Goal: Find specific page/section: Find specific page/section

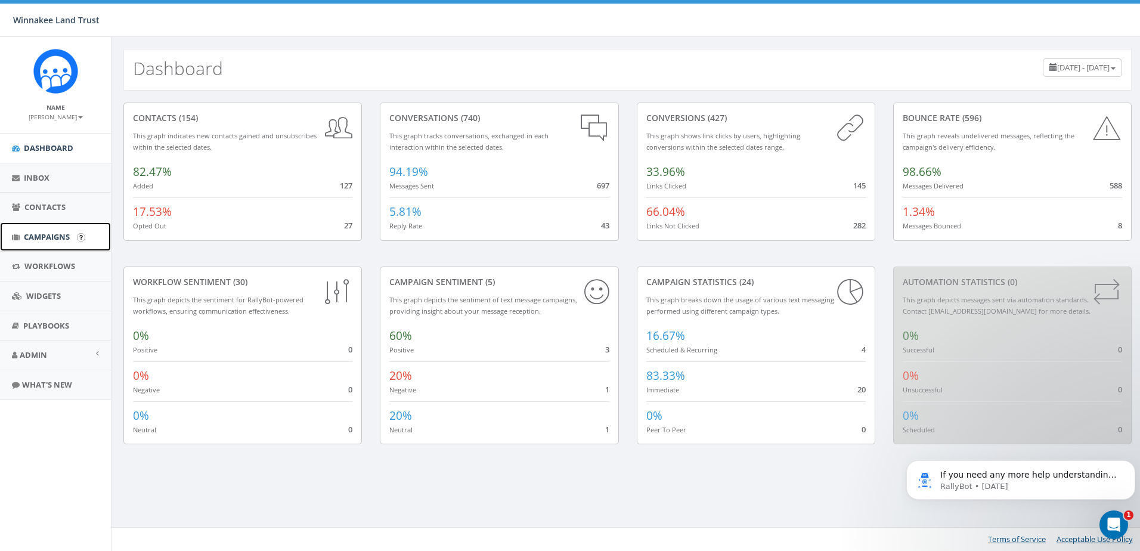
click at [36, 246] on link "Campaigns" at bounding box center [55, 236] width 111 height 29
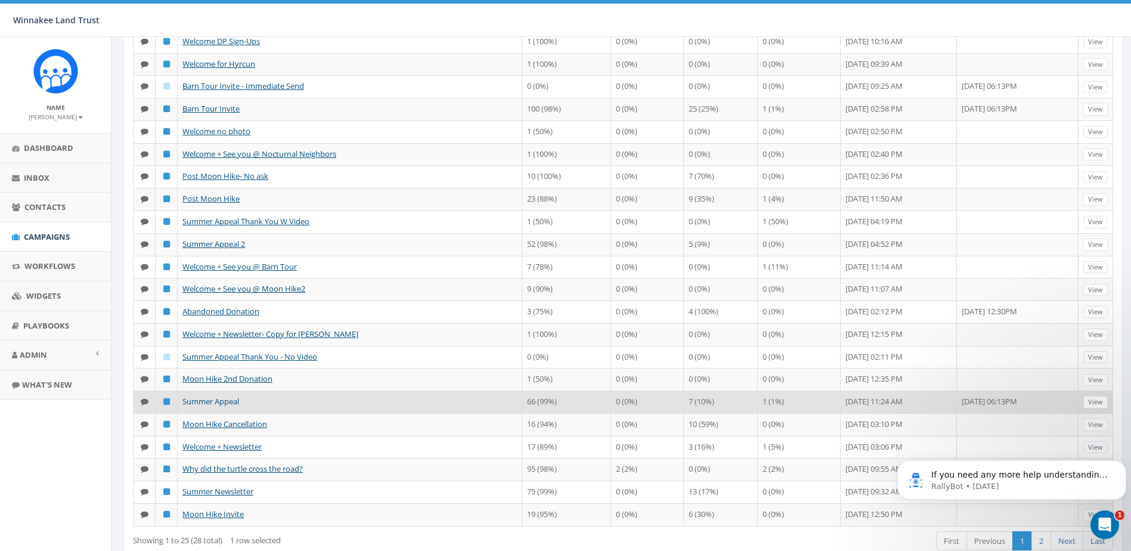
scroll to position [271, 0]
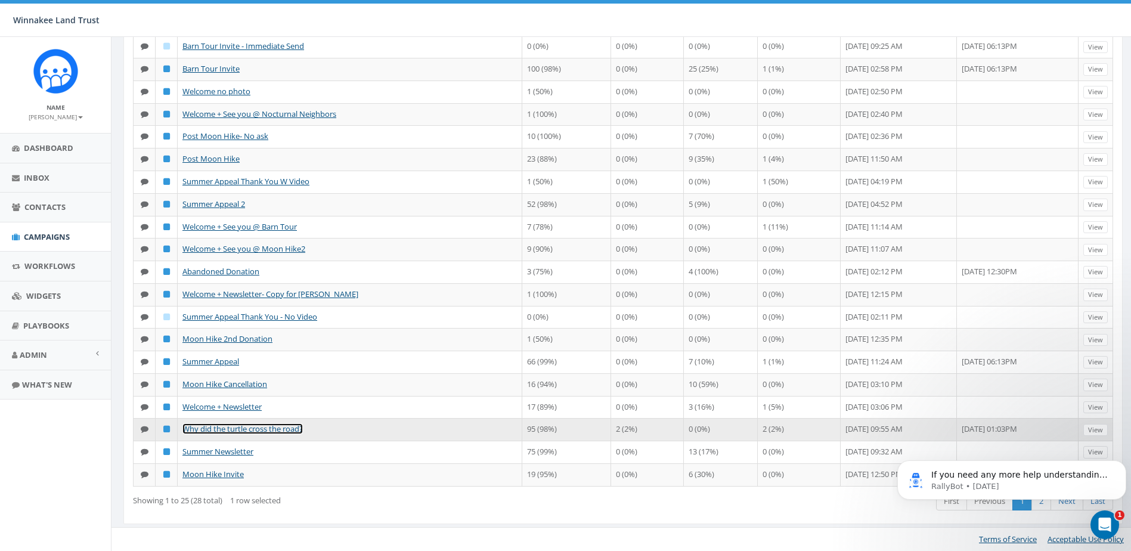
click at [239, 426] on link "Why did the turtle cross the road?" at bounding box center [242, 428] width 120 height 11
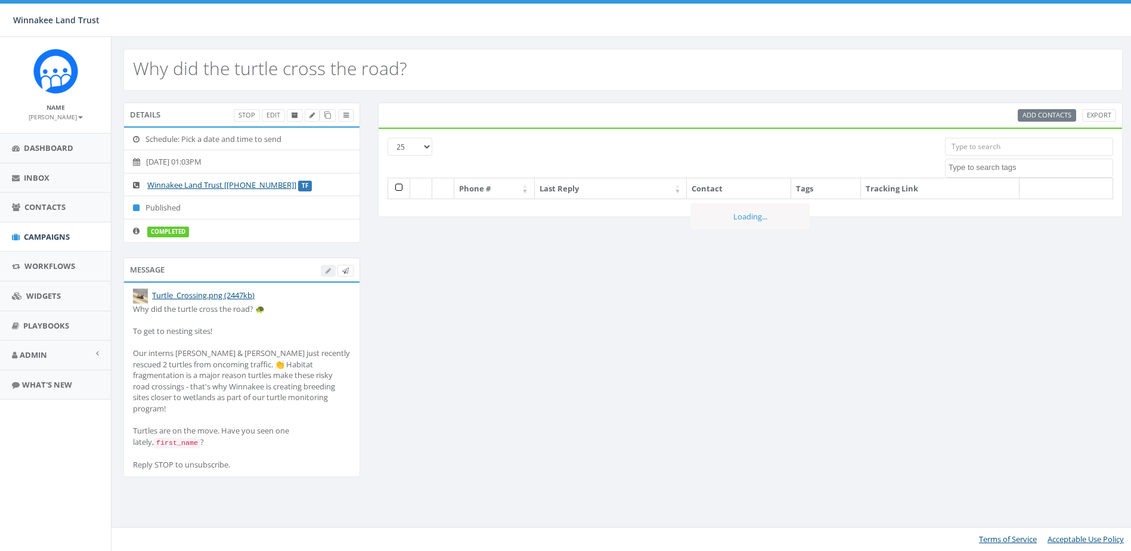
select select
